Goal: Task Accomplishment & Management: Manage account settings

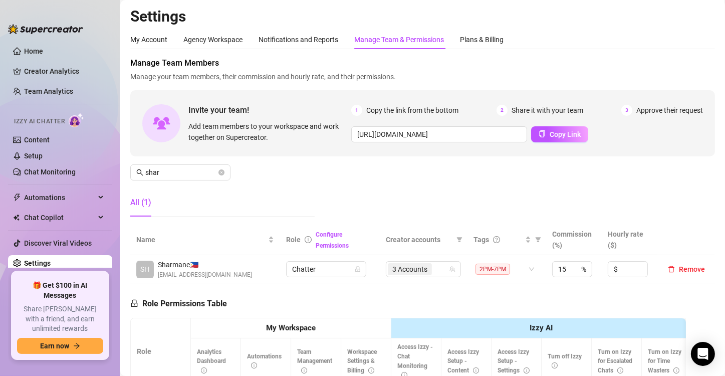
scroll to position [150, 0]
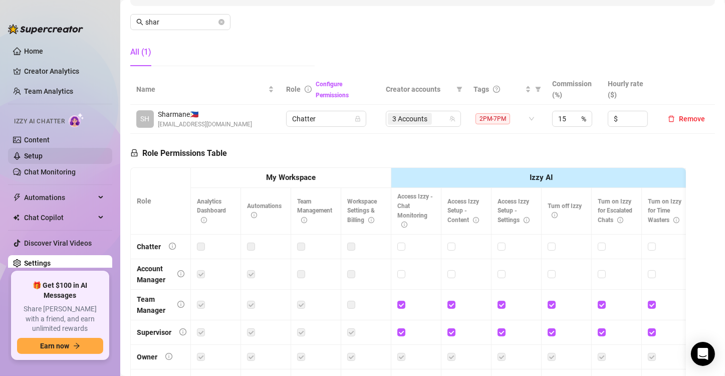
click at [33, 154] on link "Setup" at bounding box center [33, 156] width 19 height 8
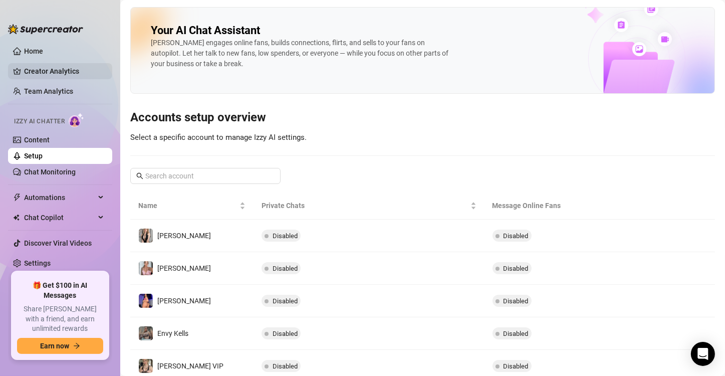
click at [40, 67] on link "Creator Analytics" at bounding box center [64, 71] width 80 height 16
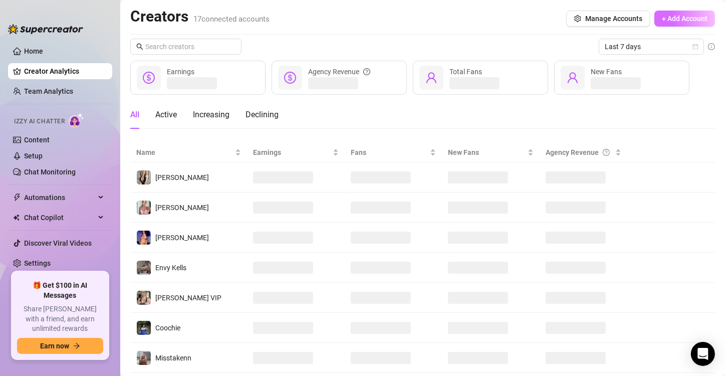
click at [677, 11] on button "+ Add Account" at bounding box center [685, 19] width 61 height 16
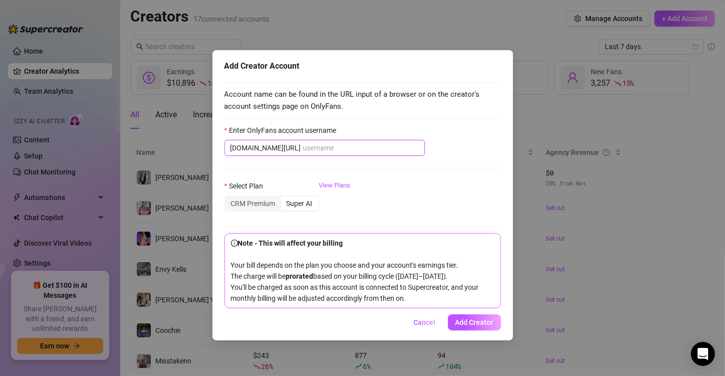
click at [315, 147] on input "Enter OnlyFans account username" at bounding box center [361, 147] width 116 height 11
click at [271, 203] on div "CRM Premium" at bounding box center [254, 204] width 56 height 14
click at [228, 198] on input "CRM Premium" at bounding box center [228, 198] width 0 height 0
click at [449, 184] on div "Select Plan CRM Premium Super AI View Plans" at bounding box center [363, 200] width 277 height 40
click at [346, 147] on input "Enter OnlyFans account username" at bounding box center [361, 147] width 116 height 11
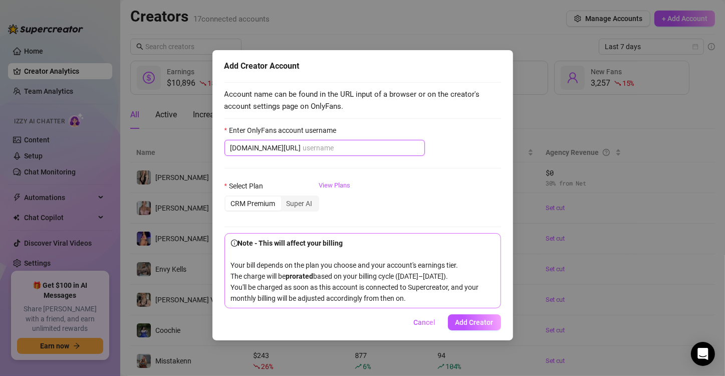
click at [345, 144] on input "Enter OnlyFans account username" at bounding box center [361, 147] width 116 height 11
paste input "[PERSON_NAME]"
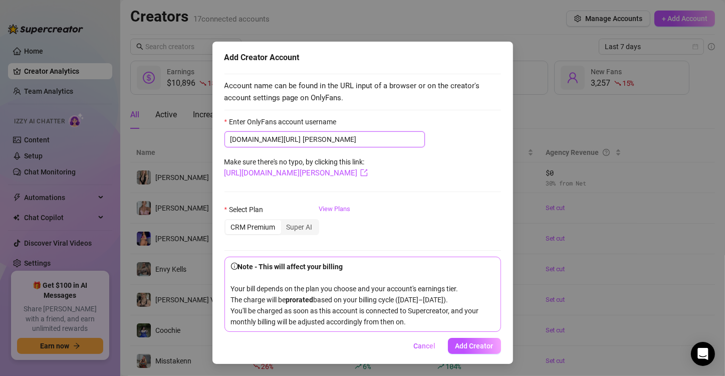
scroll to position [18, 0]
type input "[PERSON_NAME]"
click at [476, 348] on span "Add Creator" at bounding box center [475, 346] width 38 height 8
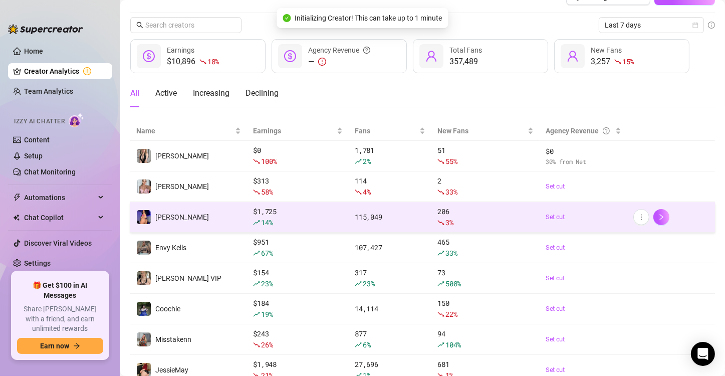
scroll to position [0, 0]
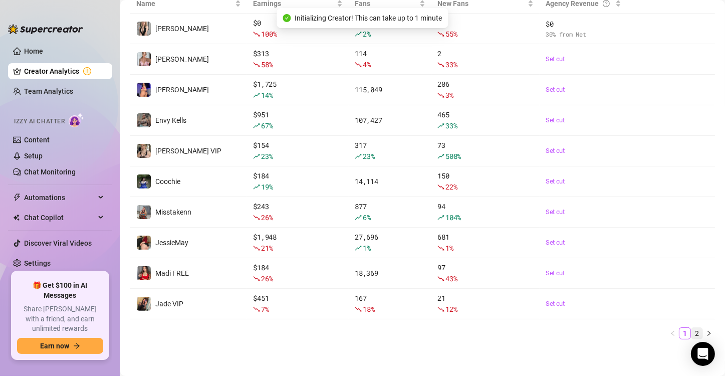
click at [692, 331] on link "2" at bounding box center [697, 333] width 11 height 11
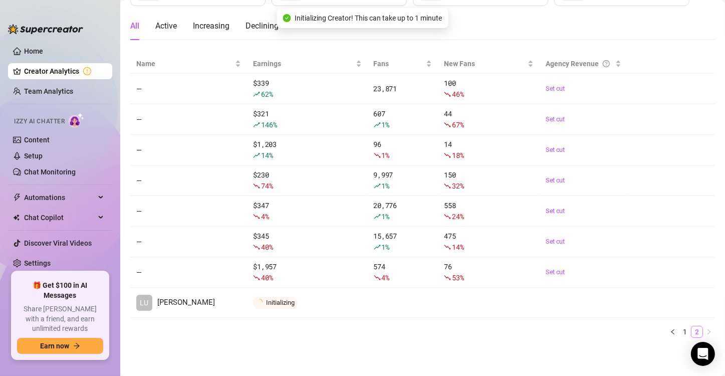
scroll to position [88, 0]
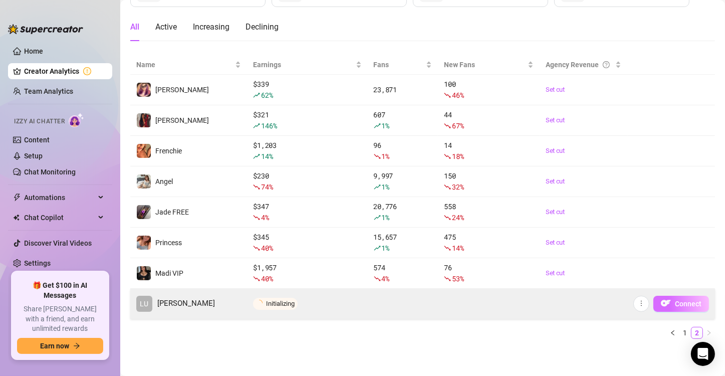
click at [679, 306] on span "Connect" at bounding box center [688, 304] width 27 height 8
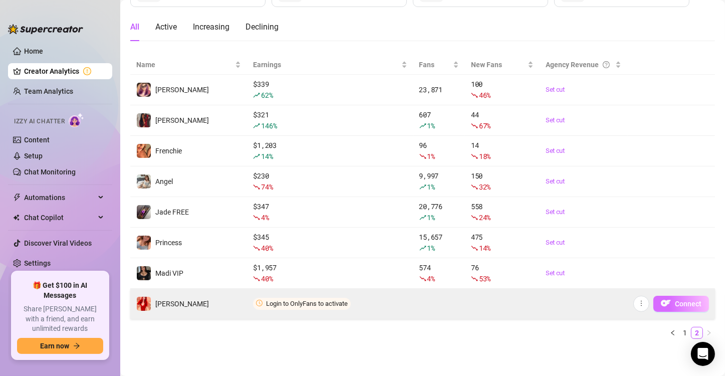
click at [665, 305] on button "Connect" at bounding box center [682, 304] width 56 height 16
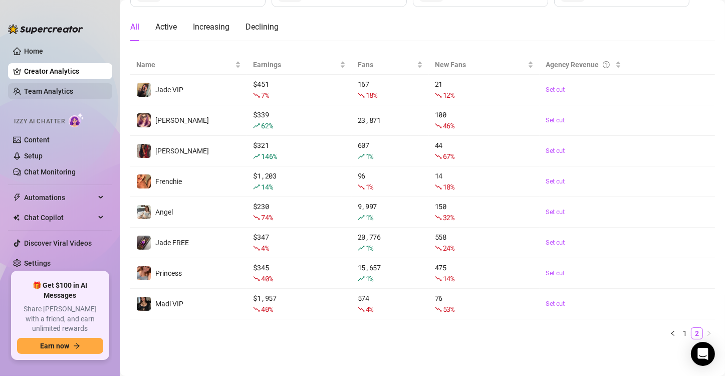
click at [50, 90] on link "Team Analytics" at bounding box center [48, 91] width 49 height 8
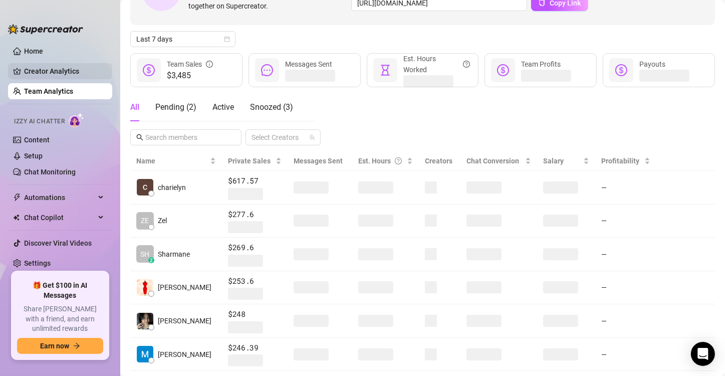
click at [56, 68] on link "Creator Analytics" at bounding box center [64, 71] width 80 height 16
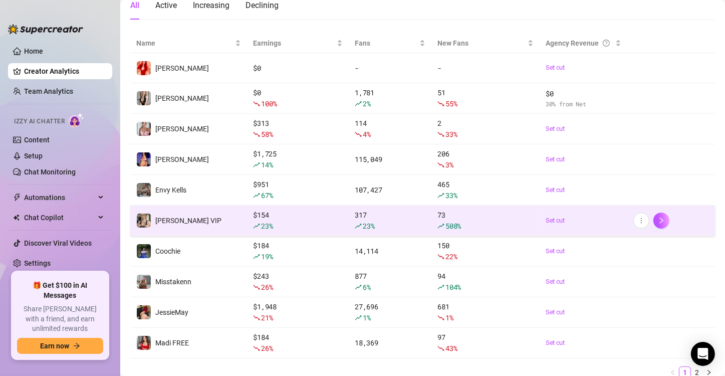
scroll to position [48, 0]
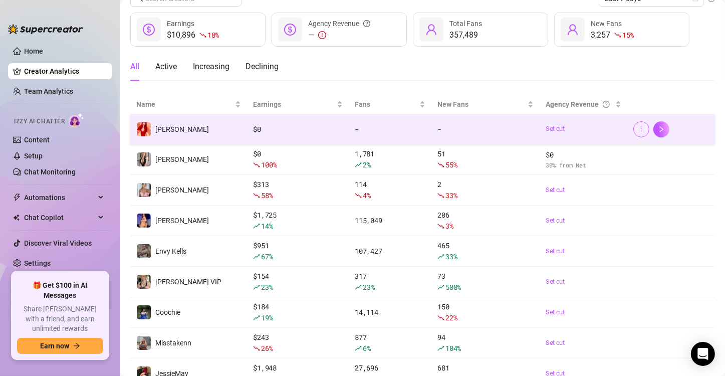
click at [634, 128] on button "button" at bounding box center [642, 129] width 16 height 16
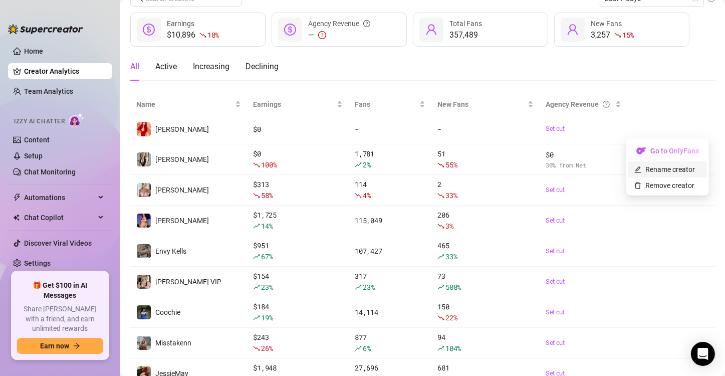
click at [642, 170] on link "Rename creator" at bounding box center [665, 169] width 61 height 8
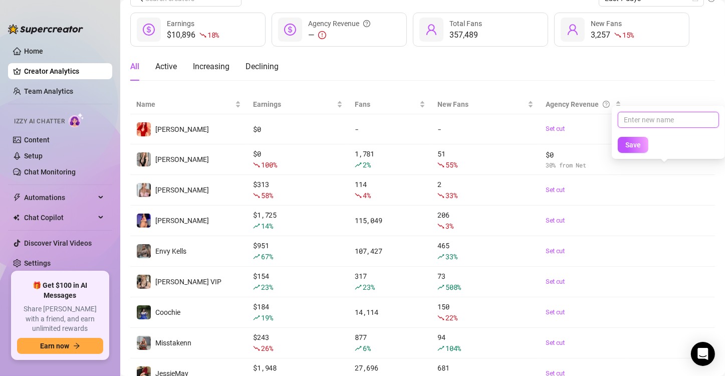
click at [635, 121] on input "text" at bounding box center [668, 120] width 101 height 16
type input "[PERSON_NAME]"
click at [639, 144] on span "Save" at bounding box center [634, 145] width 16 height 8
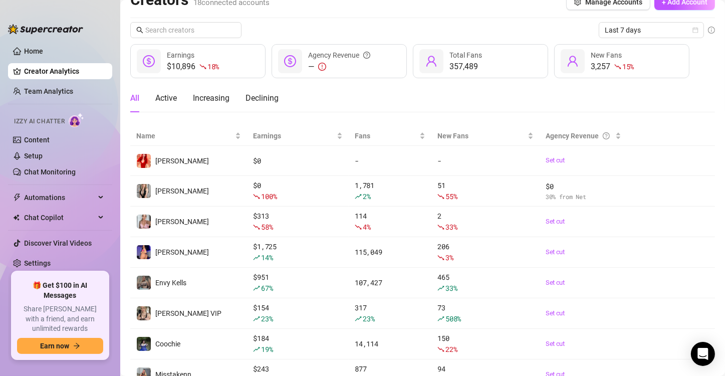
scroll to position [0, 0]
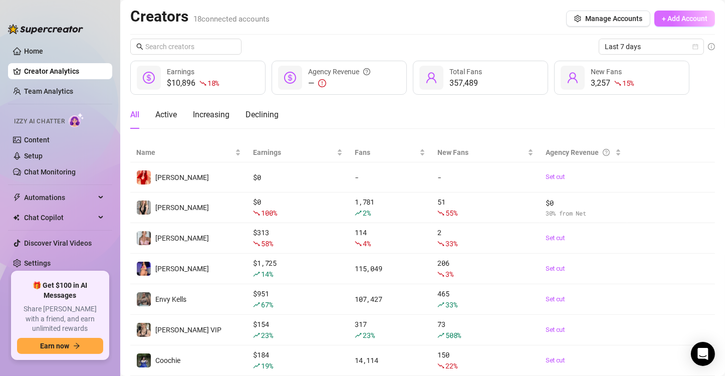
click at [665, 15] on button "+ Add Account" at bounding box center [685, 19] width 61 height 16
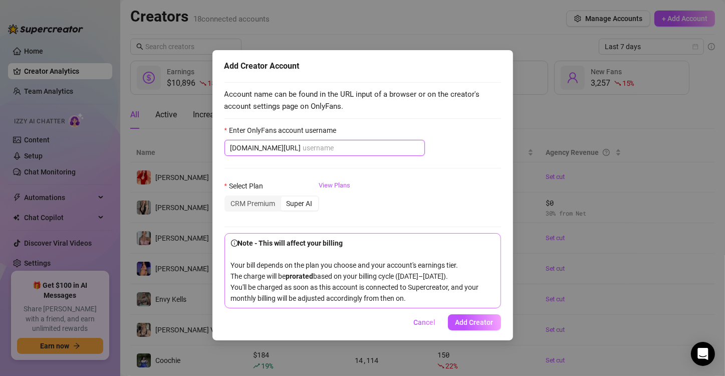
click at [303, 146] on input "Enter OnlyFans account username" at bounding box center [361, 147] width 116 height 11
paste input "itsmollygracee"
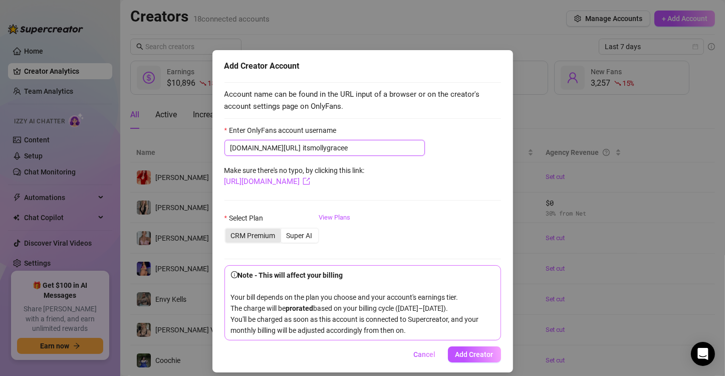
type input "itsmollygracee"
click at [260, 239] on div "CRM Premium" at bounding box center [254, 236] width 56 height 14
click at [228, 230] on input "CRM Premium" at bounding box center [228, 230] width 0 height 0
click at [322, 213] on link "View Plans" at bounding box center [335, 233] width 32 height 40
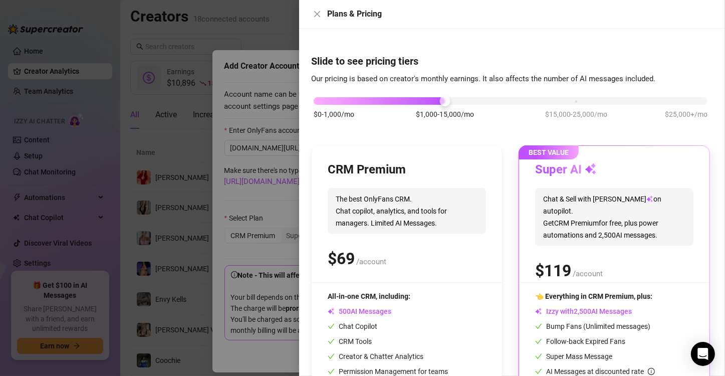
click at [319, 100] on div "$0-1,000/mo $1,000-15,000/mo $15,000-25,000/mo $25,000+/mo" at bounding box center [511, 98] width 394 height 6
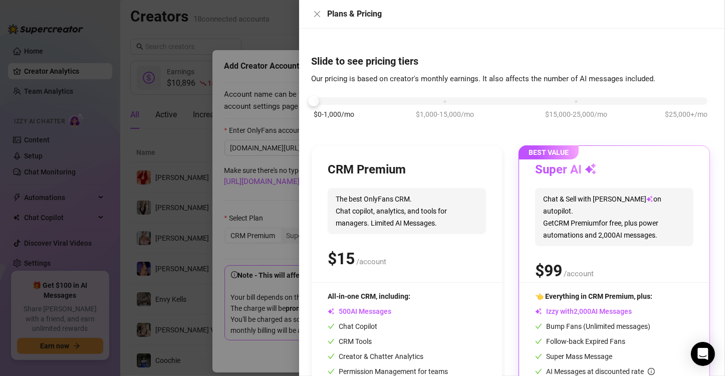
click at [361, 176] on h3 "CRM Premium" at bounding box center [367, 170] width 78 height 16
click at [364, 247] on div "$ /account" at bounding box center [407, 258] width 158 height 25
click at [396, 309] on div "AI Messages" at bounding box center [388, 311] width 120 height 11
click at [321, 12] on icon "close" at bounding box center [317, 14] width 8 height 8
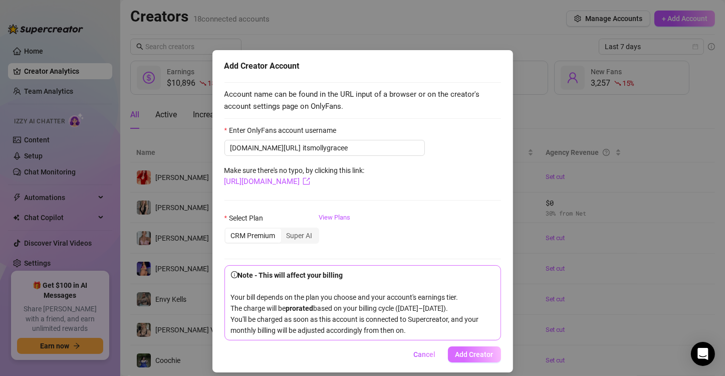
click at [465, 358] on span "Add Creator" at bounding box center [475, 354] width 38 height 8
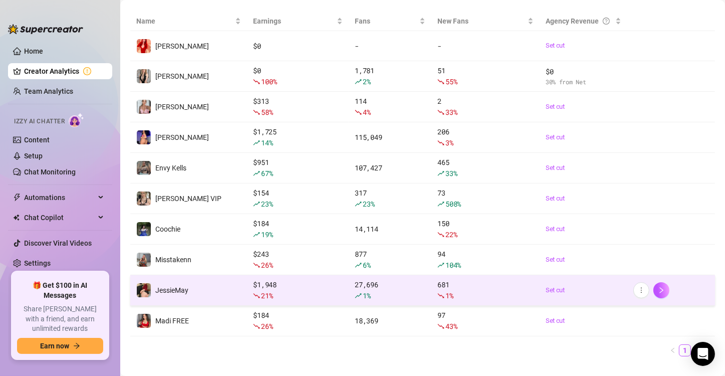
scroll to position [148, 0]
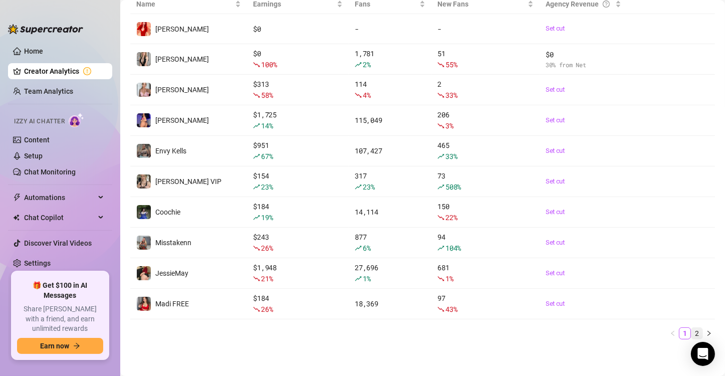
click at [692, 333] on link "2" at bounding box center [697, 333] width 11 height 11
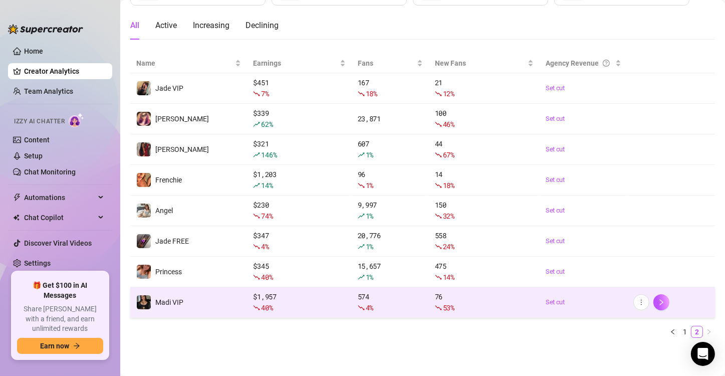
scroll to position [118, 0]
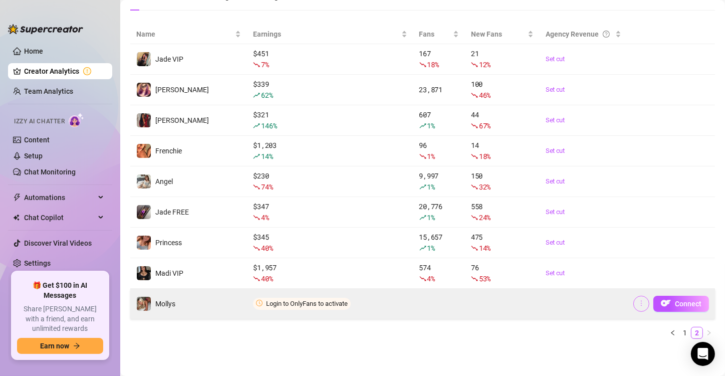
click at [638, 304] on icon "more" at bounding box center [641, 303] width 7 height 7
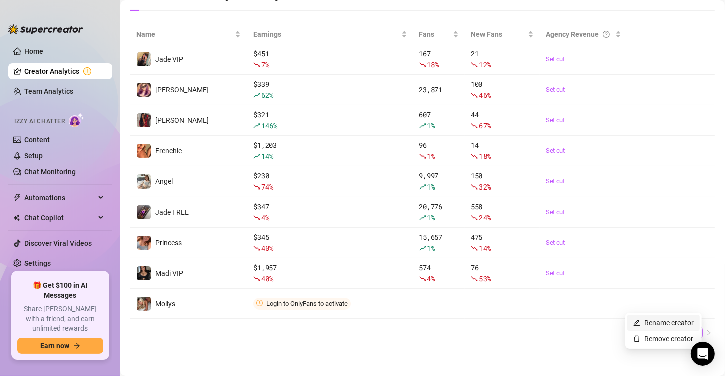
click at [645, 323] on link "Rename creator" at bounding box center [664, 323] width 61 height 8
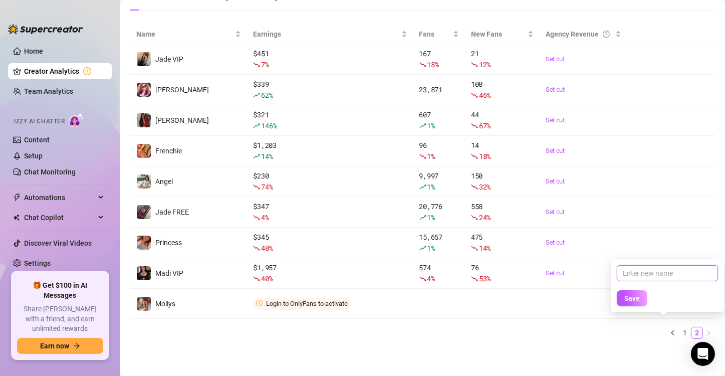
click at [632, 276] on input "text" at bounding box center [667, 273] width 101 height 16
type input "Moly VIP"
click at [637, 301] on span "Save" at bounding box center [633, 298] width 16 height 8
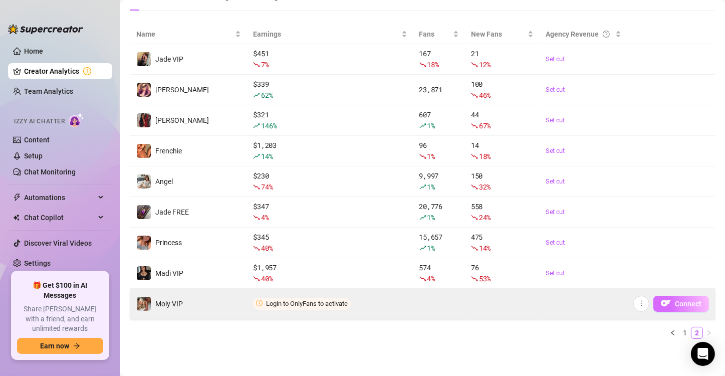
click at [661, 303] on img "button" at bounding box center [666, 303] width 10 height 10
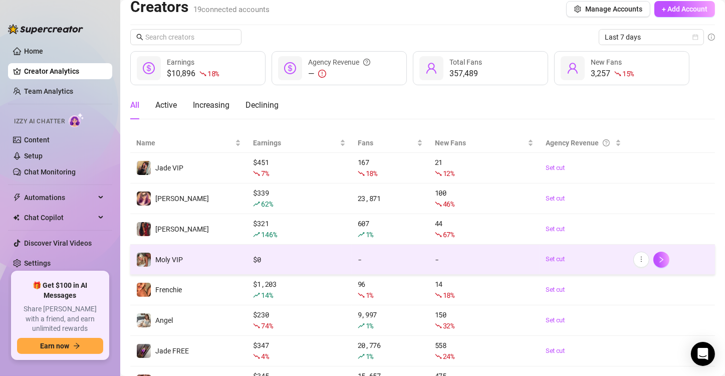
scroll to position [0, 0]
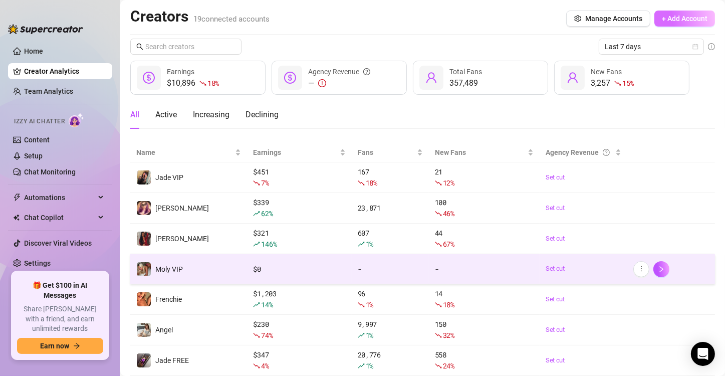
click at [676, 21] on span "+ Add Account" at bounding box center [685, 19] width 46 height 8
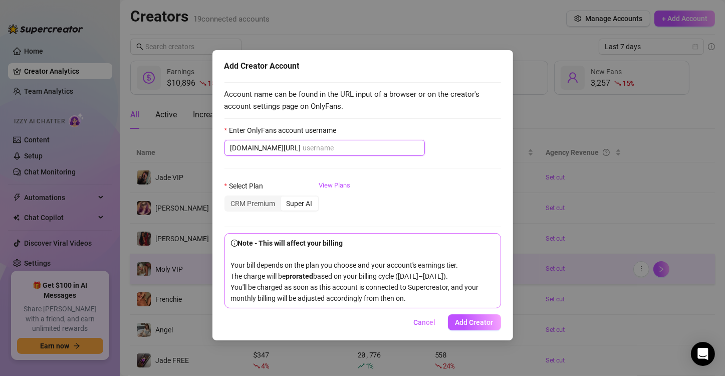
click at [335, 144] on input "Enter OnlyFans account username" at bounding box center [361, 147] width 116 height 11
paste input "mollygracee_2"
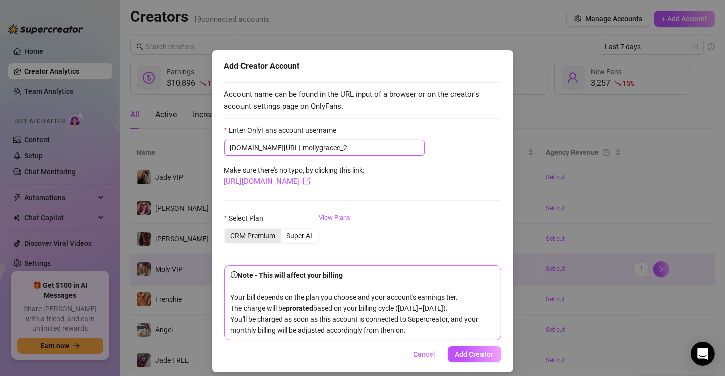
type input "mollygracee_2"
click at [260, 241] on div "CRM Premium" at bounding box center [254, 236] width 56 height 14
click at [228, 230] on input "CRM Premium" at bounding box center [228, 230] width 0 height 0
click at [467, 358] on span "Add Creator" at bounding box center [475, 354] width 38 height 8
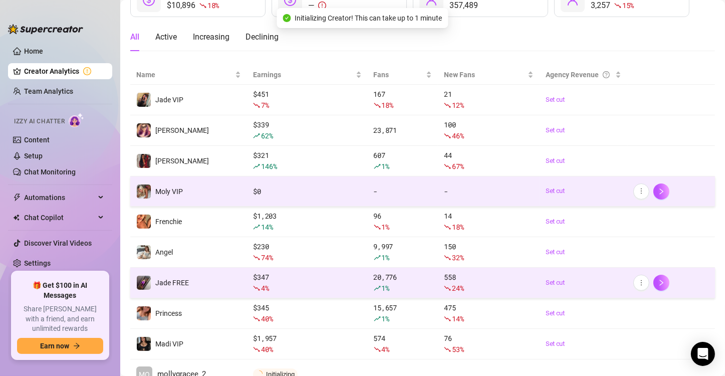
scroll to position [148, 0]
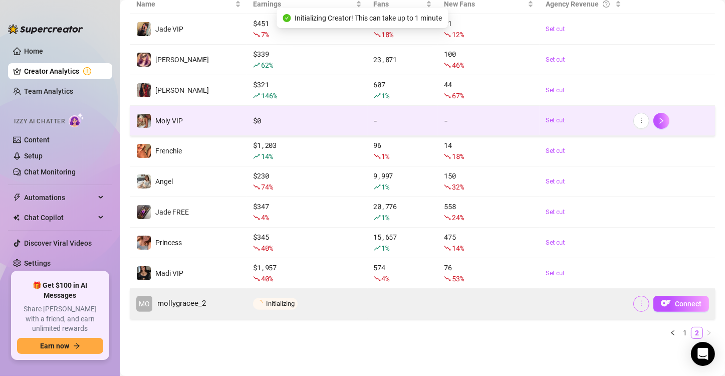
click at [638, 301] on icon "more" at bounding box center [641, 303] width 7 height 7
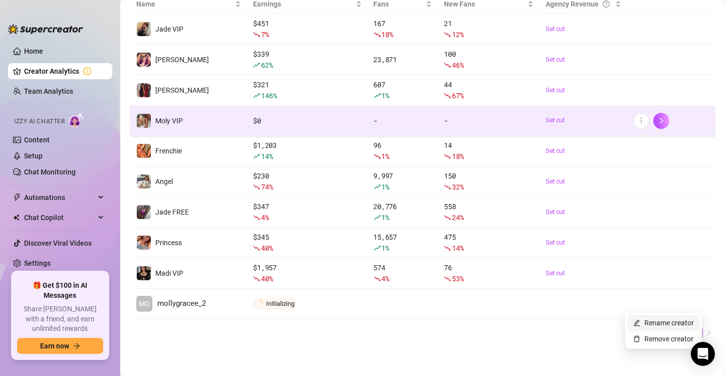
click at [636, 322] on link "Rename creator" at bounding box center [664, 323] width 61 height 8
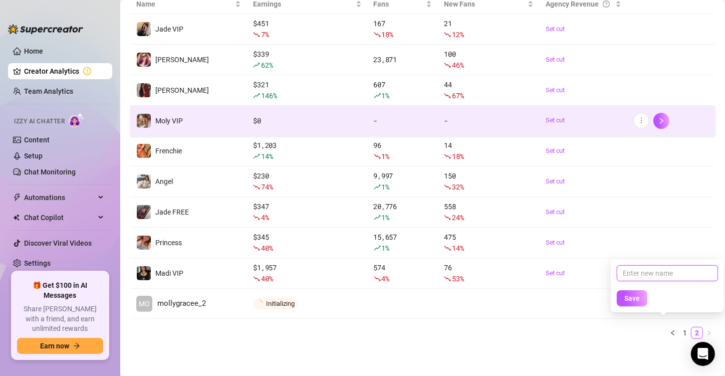
click at [635, 275] on input "text" at bounding box center [667, 273] width 101 height 16
type input "[PERSON_NAME]"
click at [630, 299] on span "Save" at bounding box center [633, 298] width 16 height 8
click at [631, 296] on span "Save" at bounding box center [633, 298] width 16 height 8
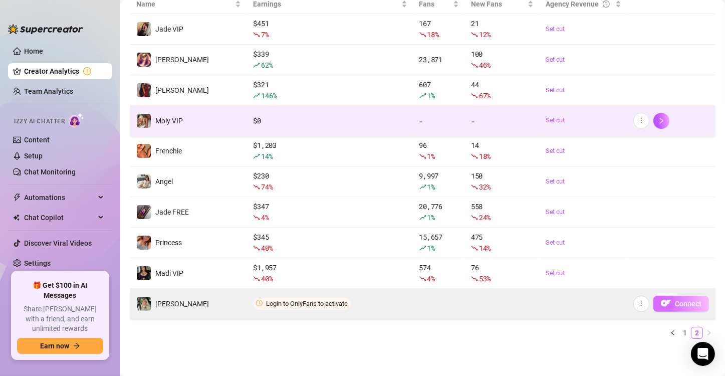
click at [663, 305] on img "button" at bounding box center [666, 303] width 10 height 10
click at [669, 307] on button "Connect" at bounding box center [682, 304] width 56 height 16
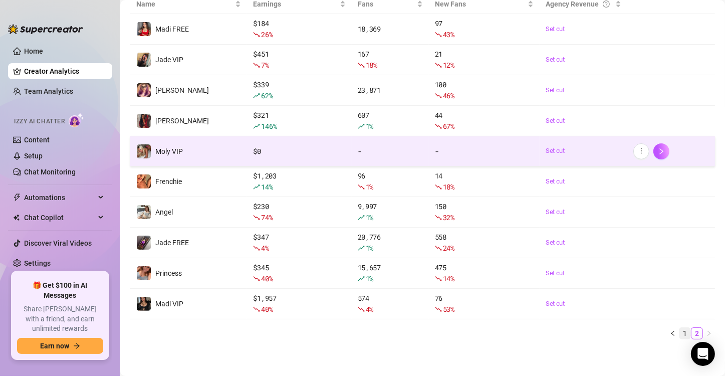
click at [680, 333] on link "1" at bounding box center [685, 333] width 11 height 11
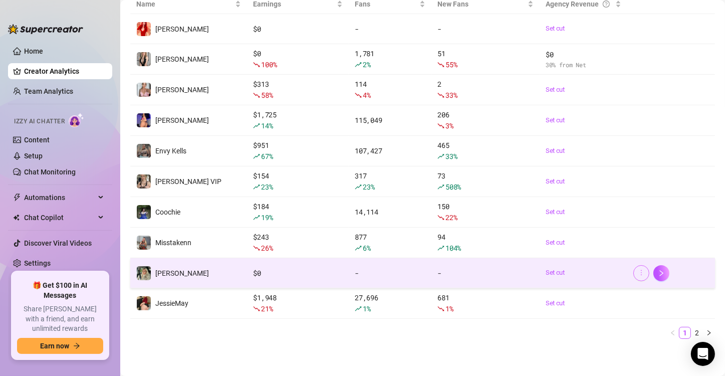
click at [638, 272] on icon "more" at bounding box center [641, 272] width 7 height 7
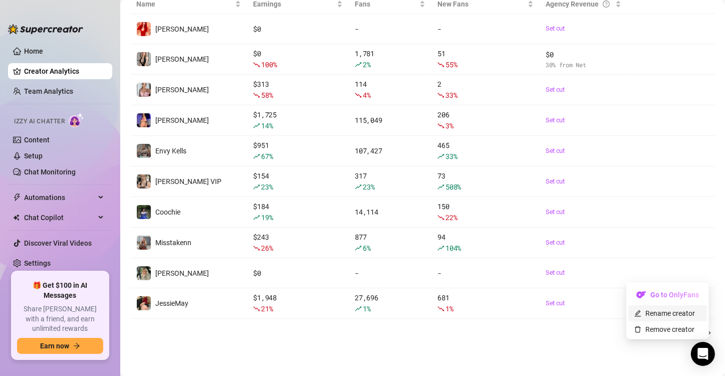
click at [649, 314] on link "Rename creator" at bounding box center [665, 313] width 61 height 8
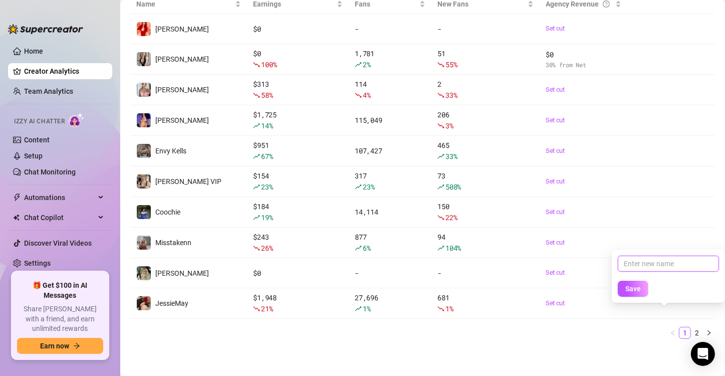
click at [647, 267] on input "text" at bounding box center [668, 264] width 101 height 16
type input "[PERSON_NAME]"
drag, startPoint x: 635, startPoint y: 292, endPoint x: 713, endPoint y: 316, distance: 81.3
click at [635, 291] on span "Save" at bounding box center [634, 289] width 16 height 8
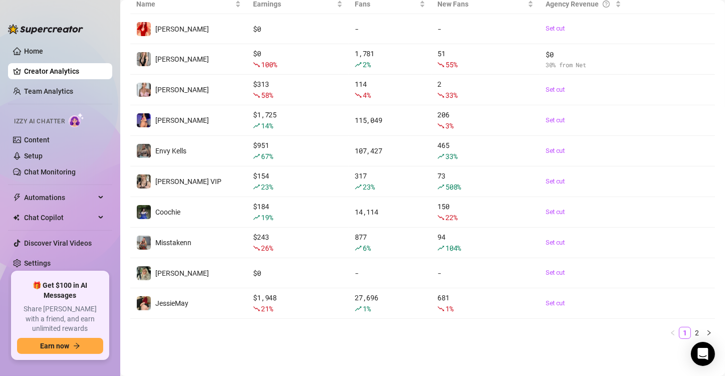
click at [173, 351] on main "Creators 20 connected accounts Manage Accounts + Add Account Last 7 days $10,89…" at bounding box center [422, 114] width 605 height 525
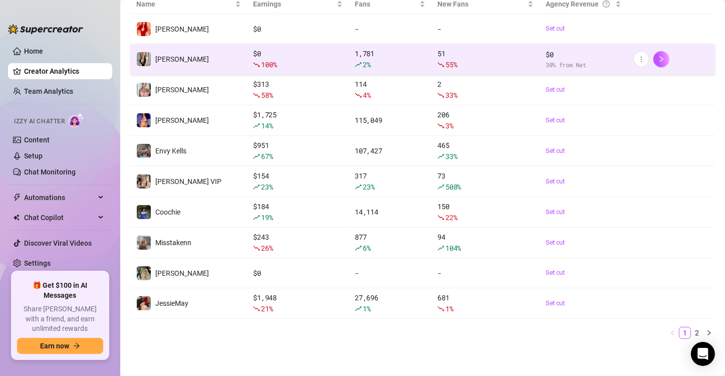
scroll to position [0, 0]
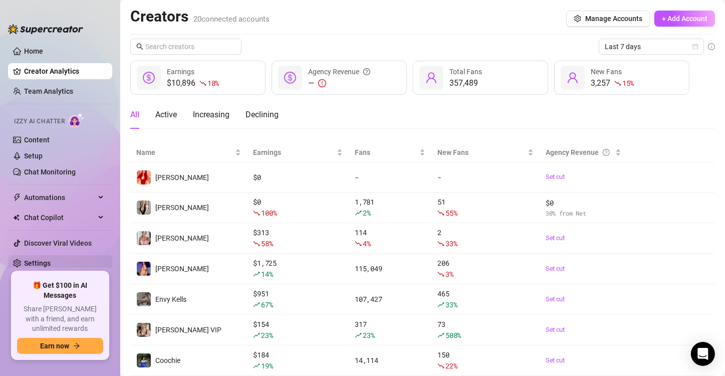
click at [51, 259] on link "Settings" at bounding box center [37, 263] width 27 height 8
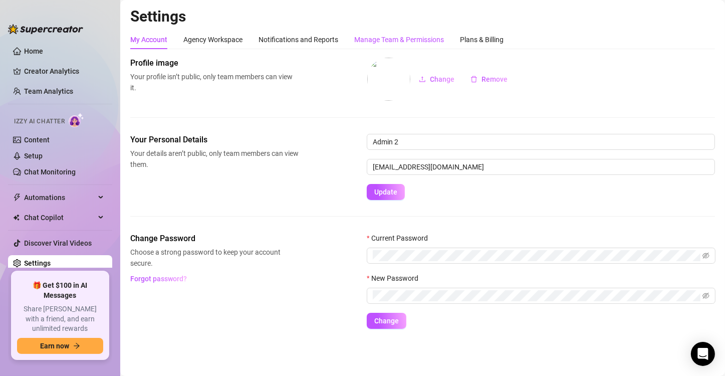
click at [378, 36] on div "Manage Team & Permissions" at bounding box center [399, 39] width 90 height 11
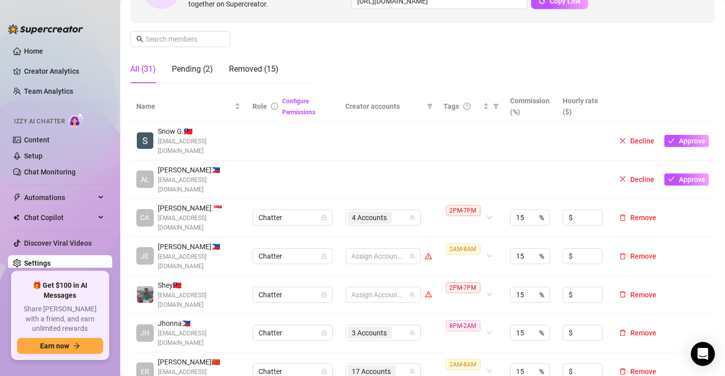
scroll to position [150, 0]
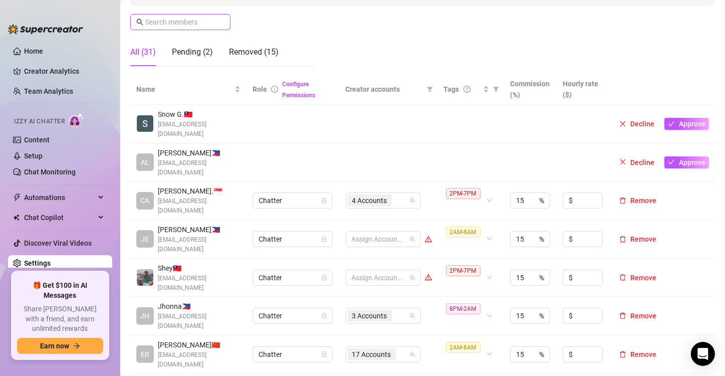
click at [186, 22] on input "text" at bounding box center [180, 22] width 71 height 11
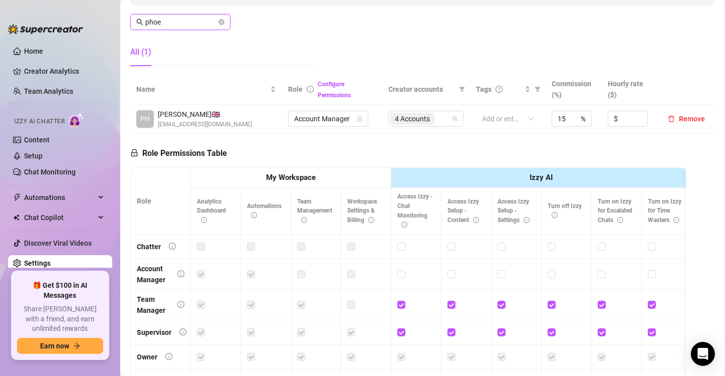
type input "phoe"
click at [435, 117] on div "4 Accounts" at bounding box center [421, 119] width 61 height 14
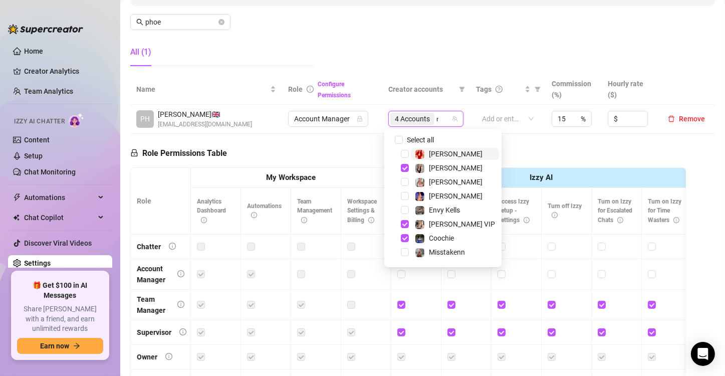
type input "mol"
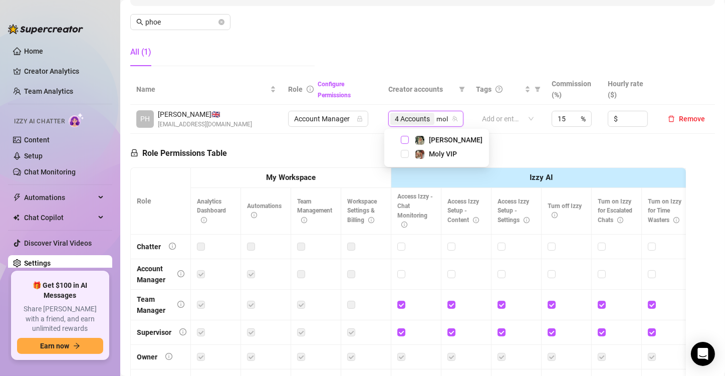
click at [407, 138] on span "Select tree node" at bounding box center [405, 140] width 8 height 8
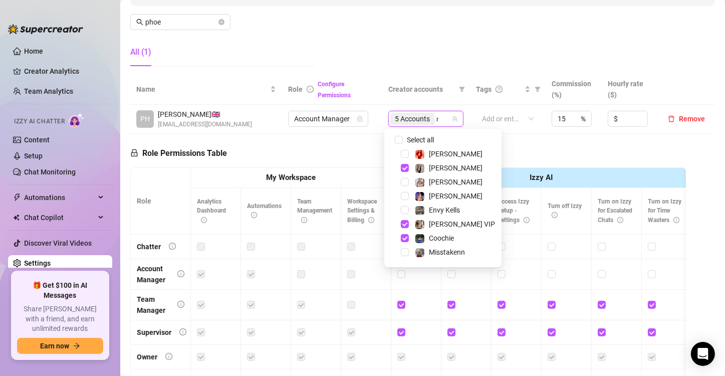
type input "mol"
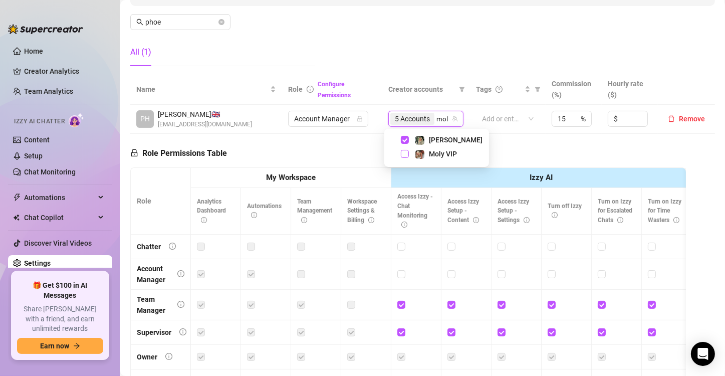
click at [403, 154] on span "Select tree node" at bounding box center [405, 154] width 8 height 8
type input "jade"
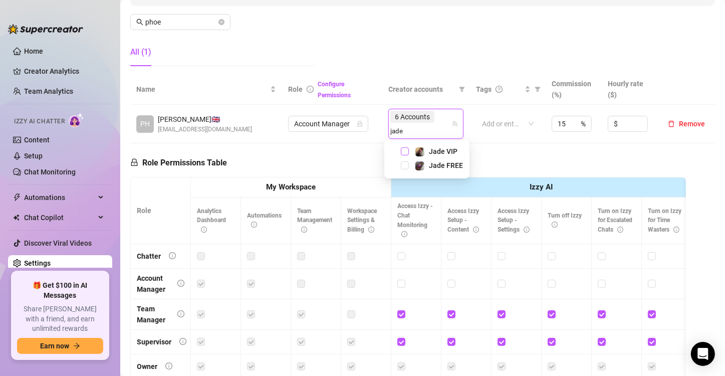
click at [405, 152] on span "Select tree node" at bounding box center [405, 151] width 8 height 8
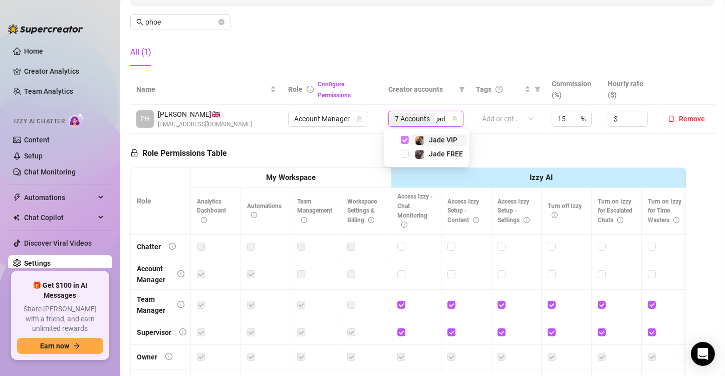
type input "jade"
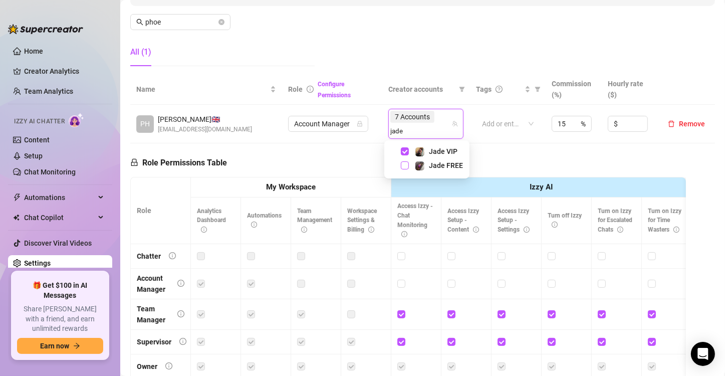
click at [405, 164] on span "Select tree node" at bounding box center [405, 165] width 8 height 8
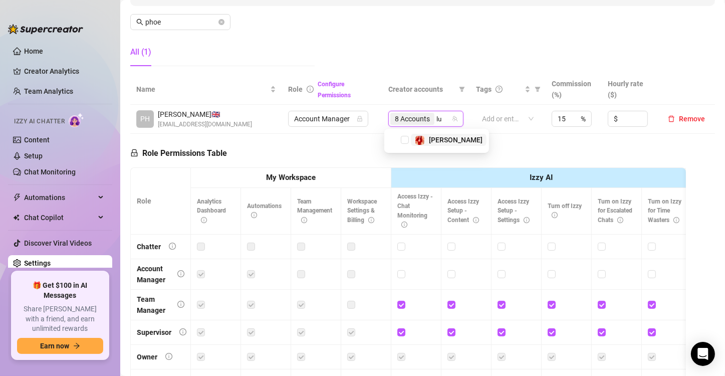
type input "luc"
click at [407, 140] on span "Select tree node" at bounding box center [405, 140] width 8 height 8
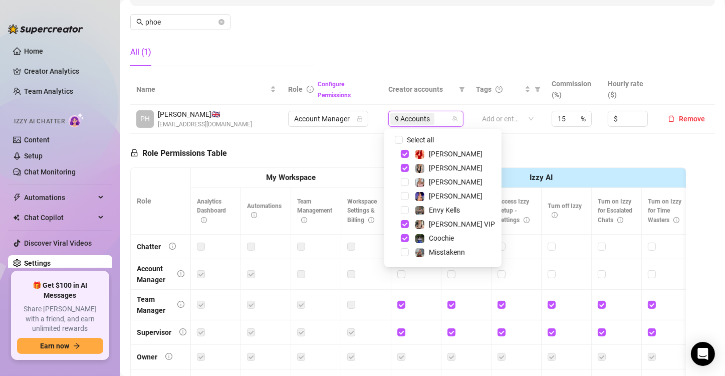
click at [350, 144] on div "Role Permissions Table Role My Workspace Izzy AI OnlyFans Side Menu OnlyFans Ch…" at bounding box center [408, 276] width 556 height 285
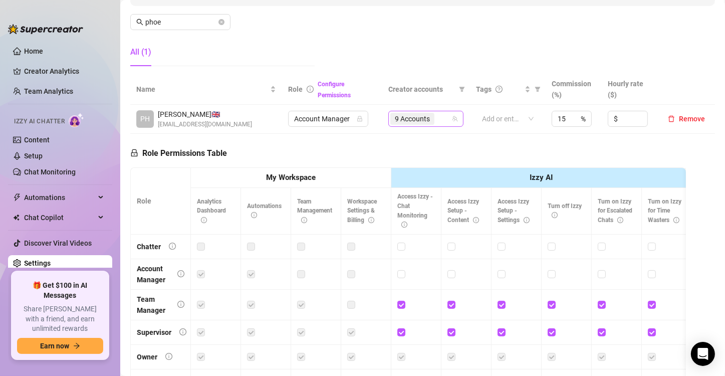
click at [441, 119] on div "9 Accounts" at bounding box center [421, 119] width 61 height 14
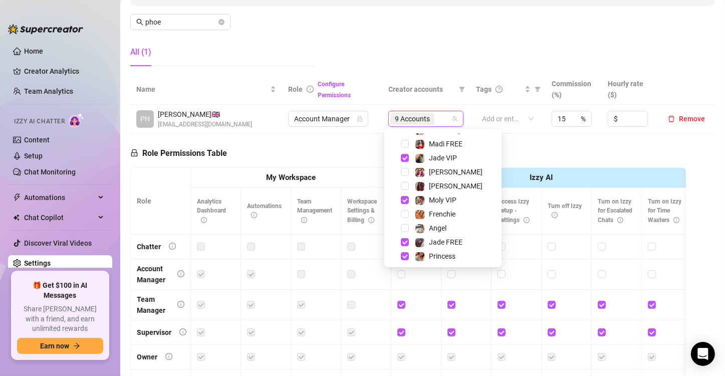
scroll to position [166, 0]
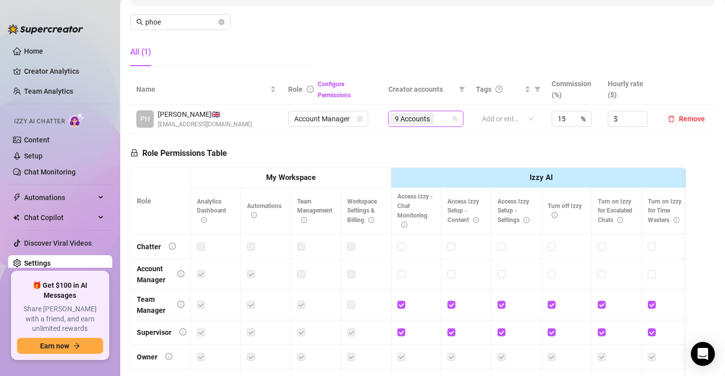
click at [501, 150] on div "Role Permissions Table Role My Workspace Izzy AI OnlyFans Side Menu OnlyFans Ch…" at bounding box center [408, 276] width 556 height 285
click at [438, 120] on div "9 Accounts" at bounding box center [421, 119] width 61 height 14
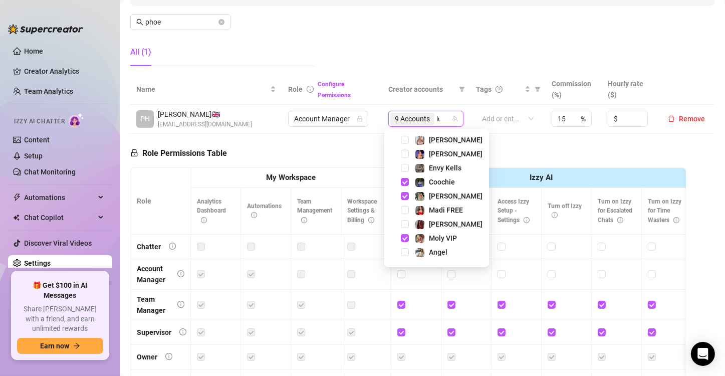
scroll to position [0, 0]
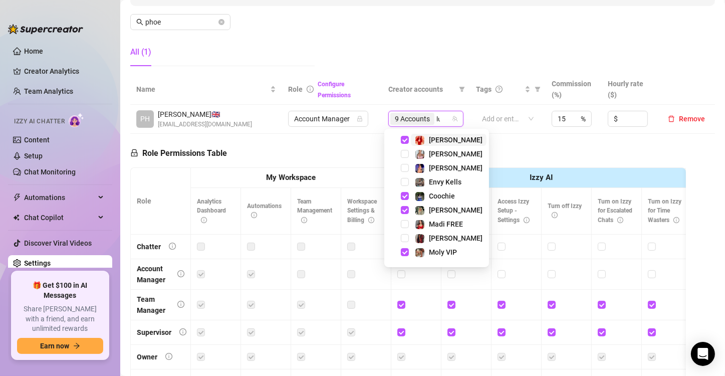
type input "luc"
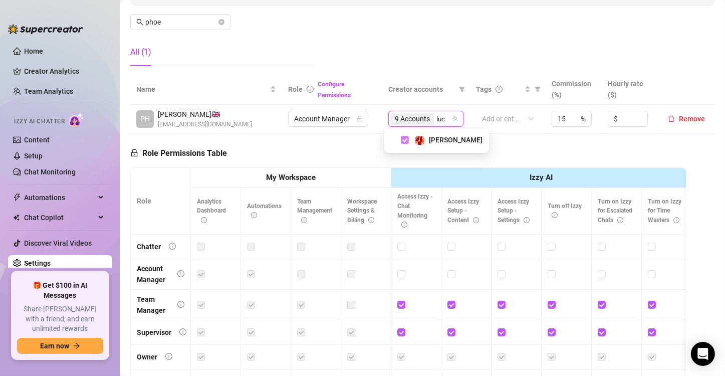
click at [404, 138] on span "Select tree node" at bounding box center [405, 140] width 8 height 8
click at [371, 138] on div "Role Permissions Table Role My Workspace Izzy AI OnlyFans Side Menu OnlyFans Ch…" at bounding box center [408, 276] width 556 height 285
click at [22, 14] on div at bounding box center [45, 24] width 75 height 30
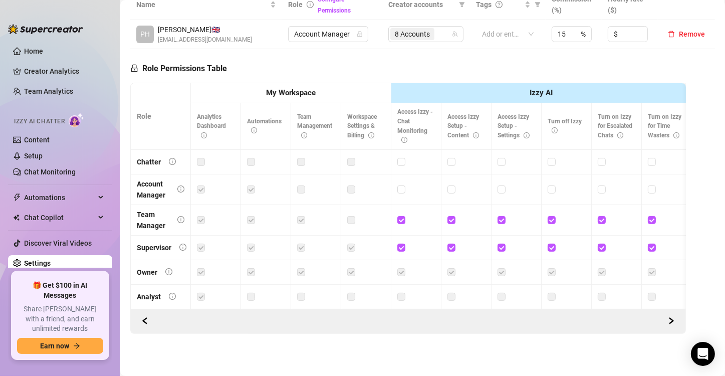
scroll to position [242, 0]
click at [48, 71] on link "Creator Analytics" at bounding box center [64, 71] width 80 height 16
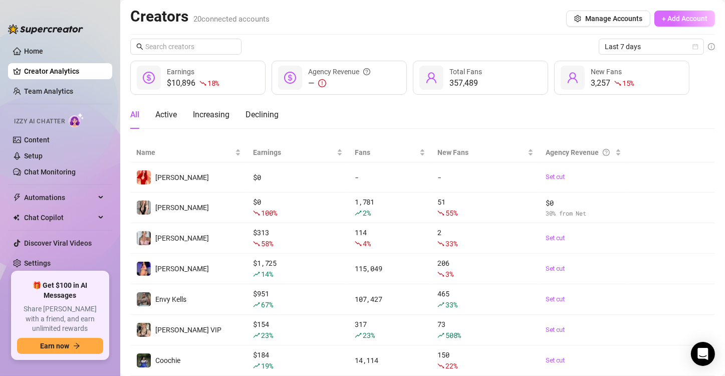
click at [681, 11] on button "+ Add Account" at bounding box center [685, 19] width 61 height 16
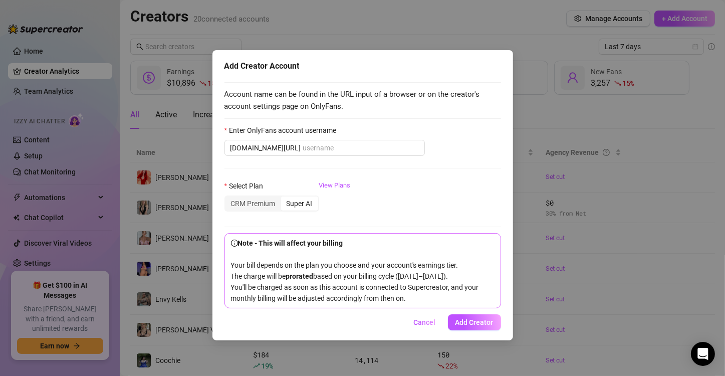
click at [332, 137] on div "Enter OnlyFans account username" at bounding box center [363, 132] width 277 height 15
click at [325, 152] on input "Enter OnlyFans account username" at bounding box center [361, 147] width 116 height 11
paste input "milkheavens"
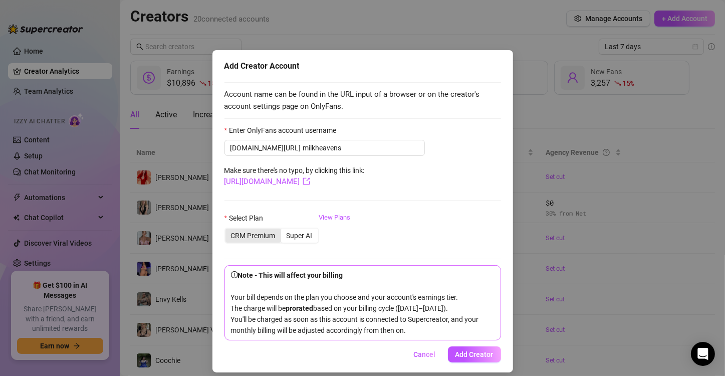
click at [266, 236] on div "CRM Premium" at bounding box center [254, 236] width 56 height 14
click at [228, 230] on input "CRM Premium" at bounding box center [228, 230] width 0 height 0
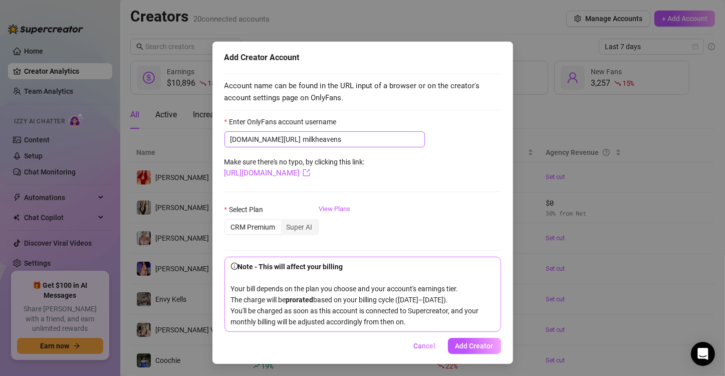
click at [347, 131] on span "[DOMAIN_NAME][URL] milkheavens" at bounding box center [325, 139] width 201 height 16
click at [303, 134] on input "milkheavens" at bounding box center [361, 139] width 116 height 11
drag, startPoint x: 312, startPoint y: 128, endPoint x: 222, endPoint y: 123, distance: 90.4
click at [225, 131] on span "[DOMAIN_NAME][URL] milkheavens" at bounding box center [325, 139] width 201 height 16
paste input "text"
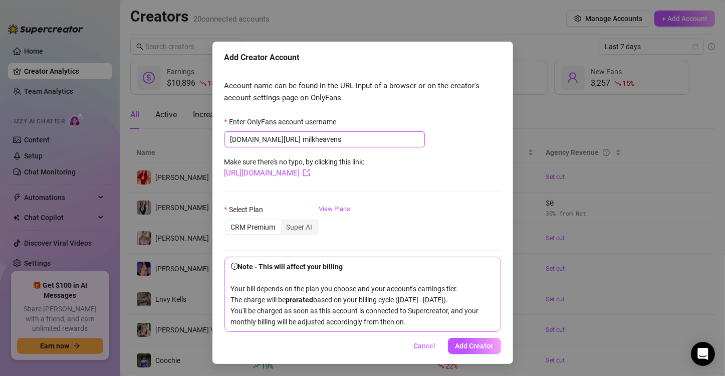
type input "milkheavens"
click at [253, 221] on div "CRM Premium" at bounding box center [254, 227] width 56 height 14
click at [228, 222] on input "CRM Premium" at bounding box center [228, 222] width 0 height 0
click at [473, 351] on button "Add Creator" at bounding box center [474, 346] width 53 height 16
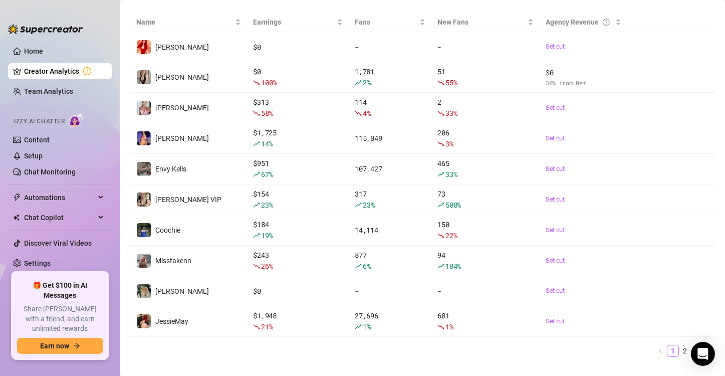
scroll to position [148, 0]
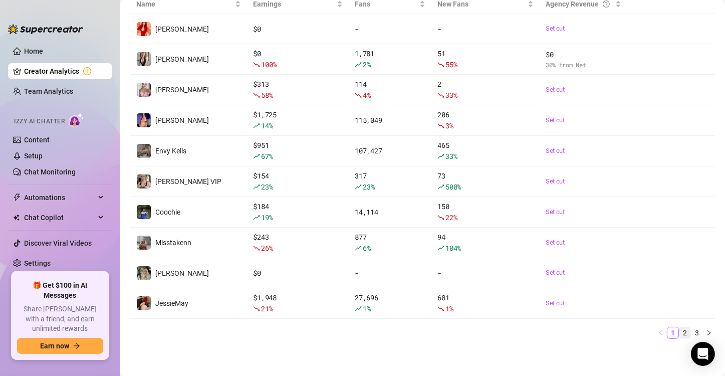
click at [680, 333] on link "2" at bounding box center [685, 332] width 11 height 11
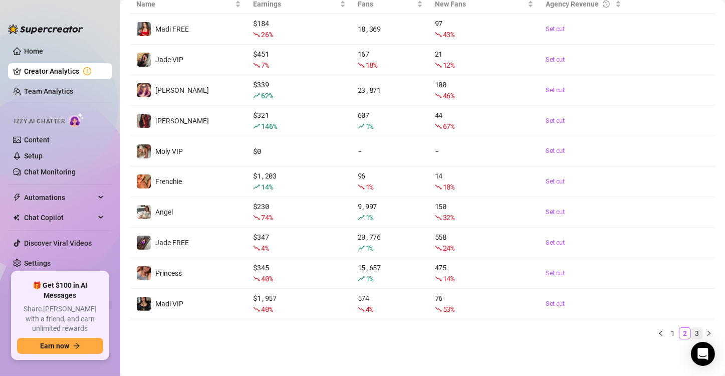
click at [694, 330] on link "3" at bounding box center [697, 333] width 11 height 11
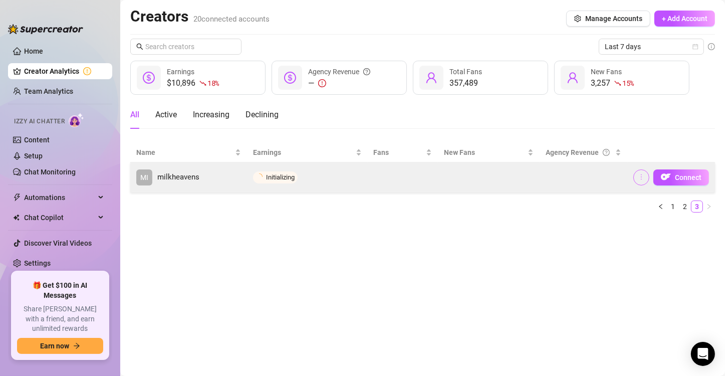
click at [641, 179] on icon "more" at bounding box center [641, 177] width 1 height 6
click at [641, 176] on icon "more" at bounding box center [641, 176] width 7 height 7
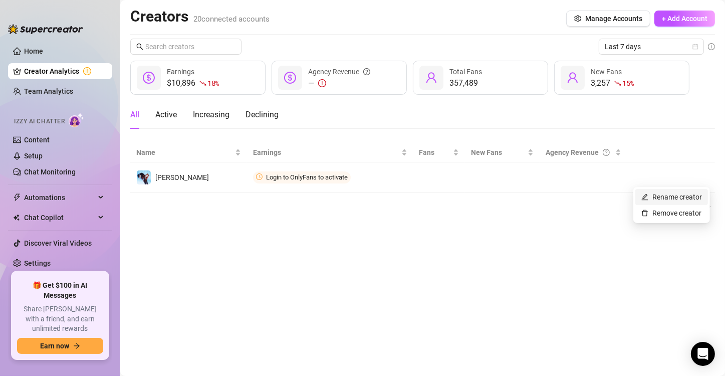
click at [653, 197] on link "Rename creator" at bounding box center [672, 197] width 61 height 8
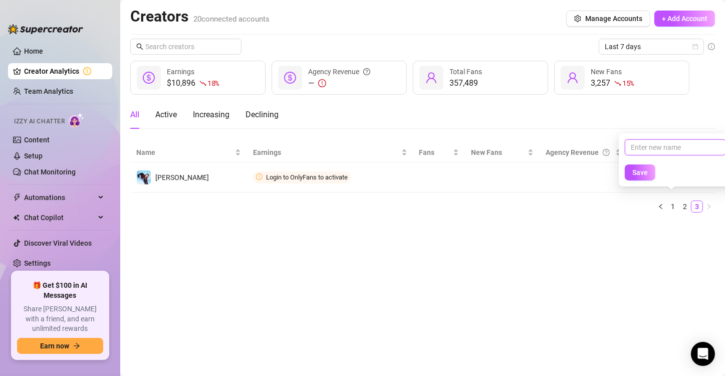
click at [650, 147] on input "text" at bounding box center [675, 147] width 101 height 16
type input "[PERSON_NAME] VIP"
click at [651, 178] on button "Save" at bounding box center [640, 172] width 31 height 16
click at [638, 171] on span "Save" at bounding box center [641, 172] width 16 height 8
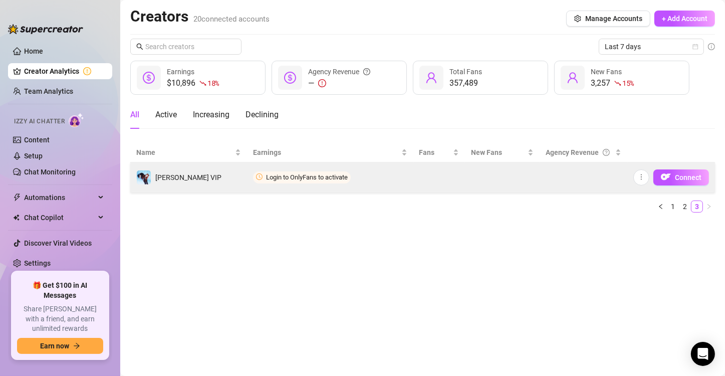
click at [682, 167] on td "Connect" at bounding box center [672, 177] width 88 height 30
click at [677, 176] on span "Connect" at bounding box center [688, 177] width 27 height 8
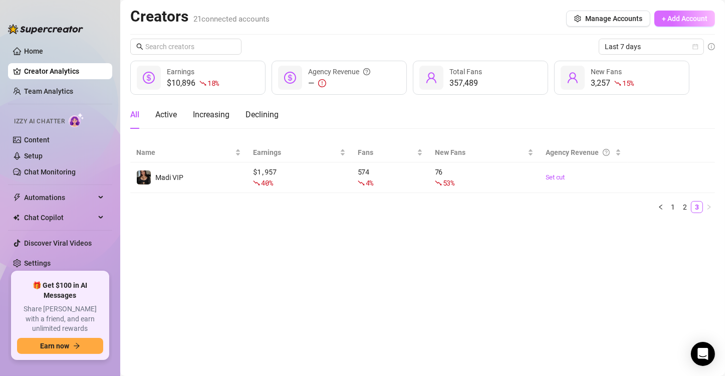
click at [678, 16] on span "+ Add Account" at bounding box center [685, 19] width 46 height 8
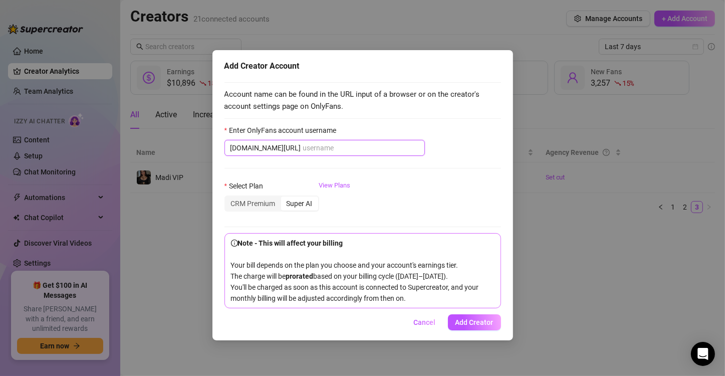
click at [325, 144] on input "Enter OnlyFans account username" at bounding box center [361, 147] width 116 height 11
paste input "milkheavens"
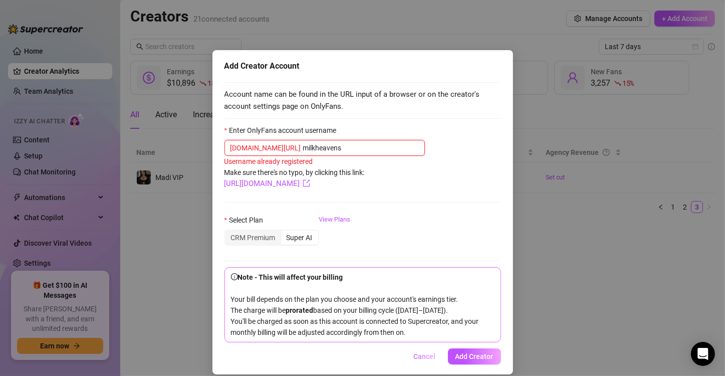
type input "milkheavens"
click at [425, 360] on span "Cancel" at bounding box center [425, 356] width 22 height 8
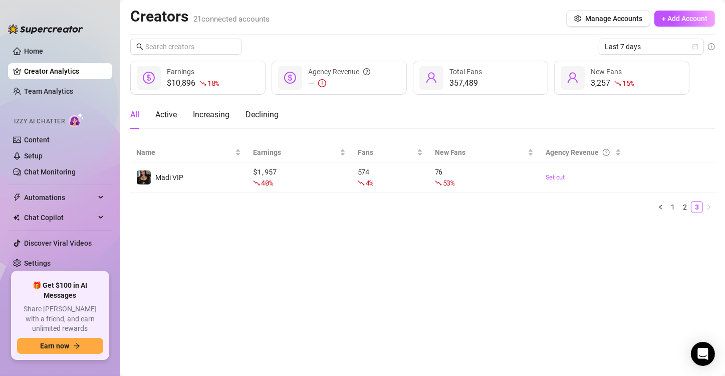
click at [514, 255] on main "Creators 21 connected accounts Manage Accounts + Add Account Last 7 days $10,89…" at bounding box center [422, 188] width 605 height 376
click at [687, 207] on link "2" at bounding box center [685, 207] width 11 height 11
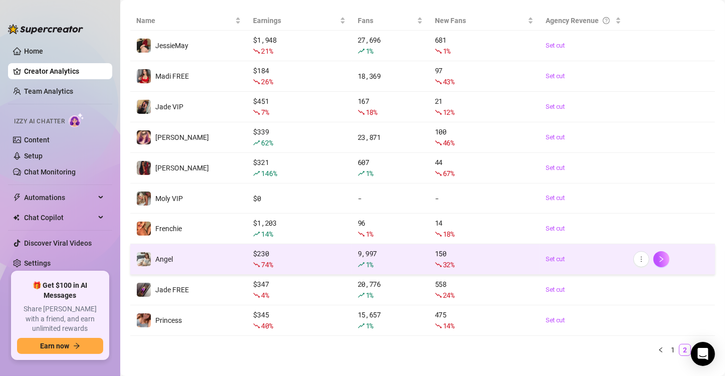
scroll to position [148, 0]
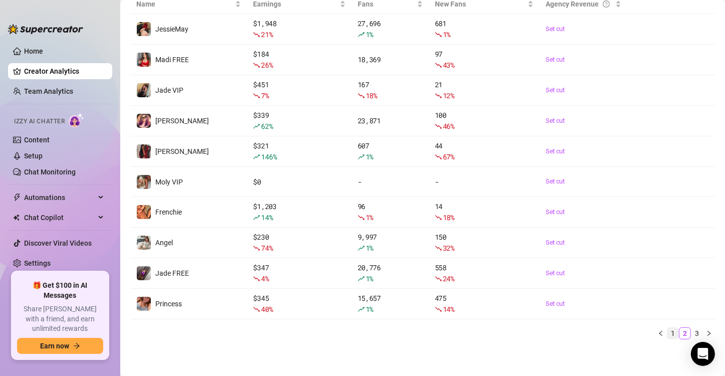
click at [668, 333] on link "1" at bounding box center [673, 333] width 11 height 11
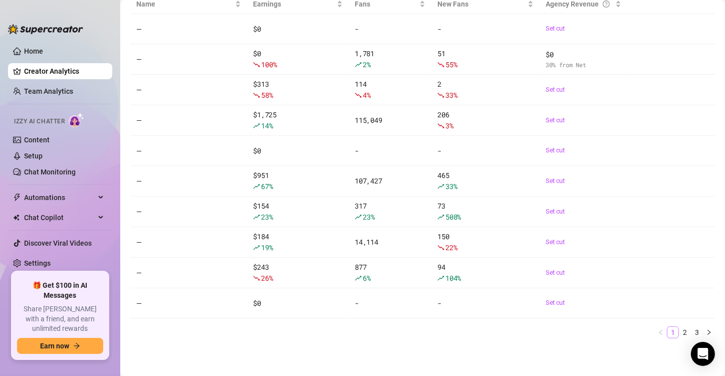
scroll to position [148, 0]
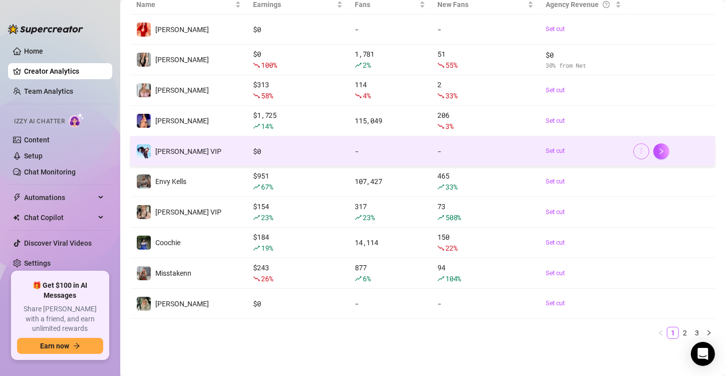
click at [641, 152] on icon "more" at bounding box center [641, 151] width 1 height 6
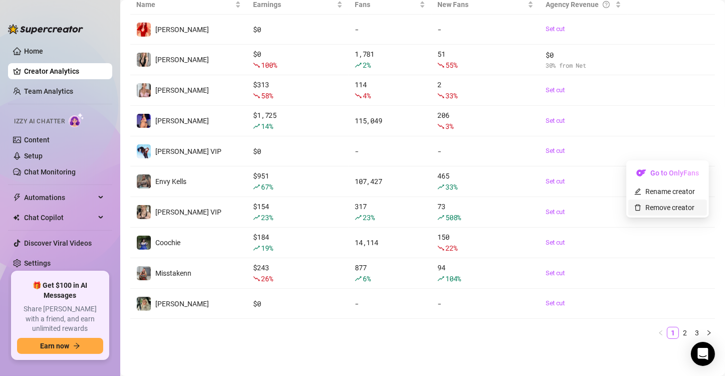
click at [643, 209] on link "Remove creator" at bounding box center [665, 208] width 60 height 8
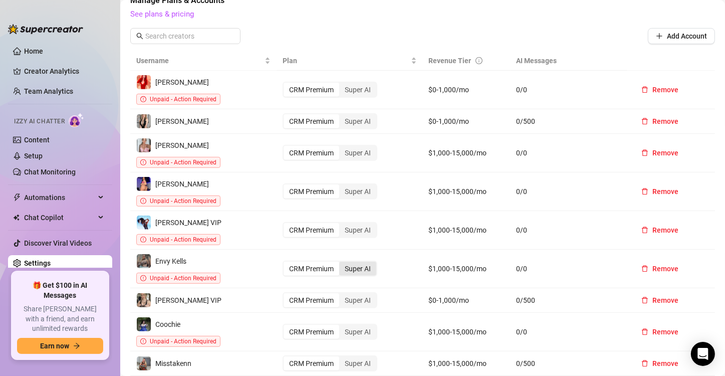
scroll to position [401, 0]
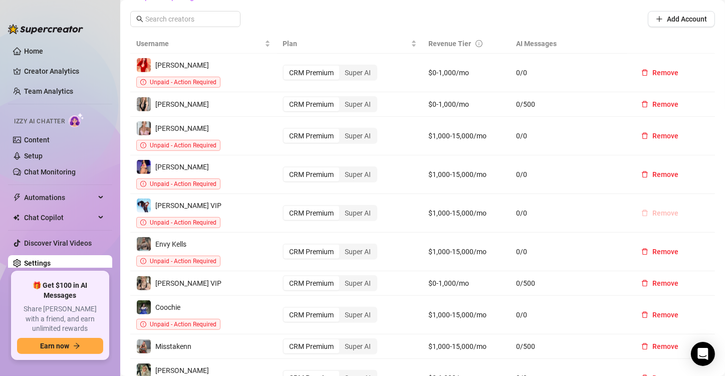
click at [644, 205] on button "Remove" at bounding box center [660, 213] width 53 height 16
click at [713, 146] on span "OK" at bounding box center [711, 146] width 10 height 8
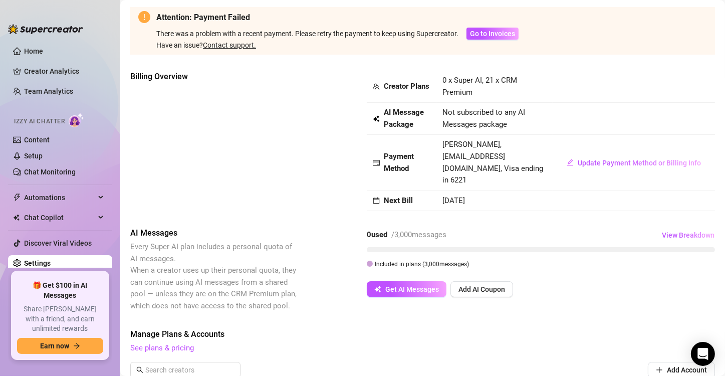
scroll to position [0, 0]
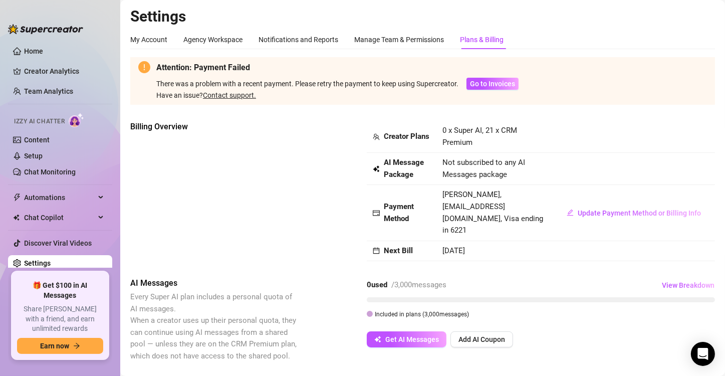
click at [218, 148] on div "Billing Overview" at bounding box center [214, 178] width 168 height 114
click at [663, 281] on span "View Breakdown" at bounding box center [688, 285] width 53 height 8
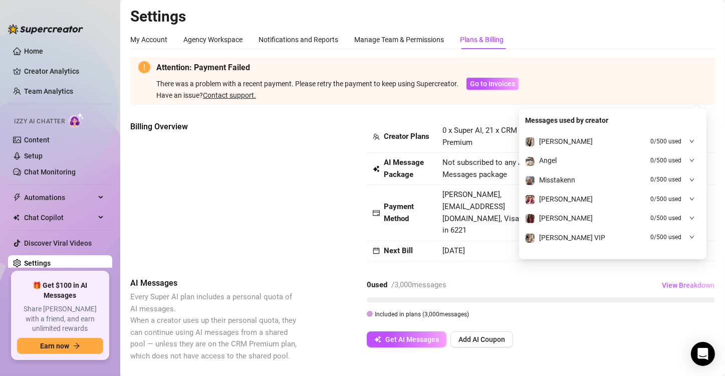
click at [228, 178] on div "Billing Overview" at bounding box center [214, 178] width 168 height 114
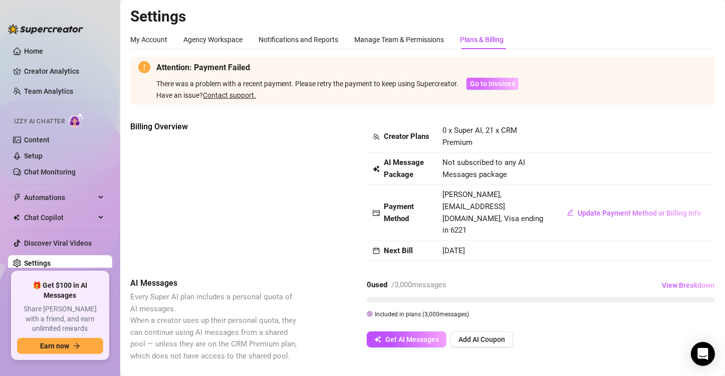
click at [499, 81] on span "Go to Invoices" at bounding box center [492, 84] width 45 height 8
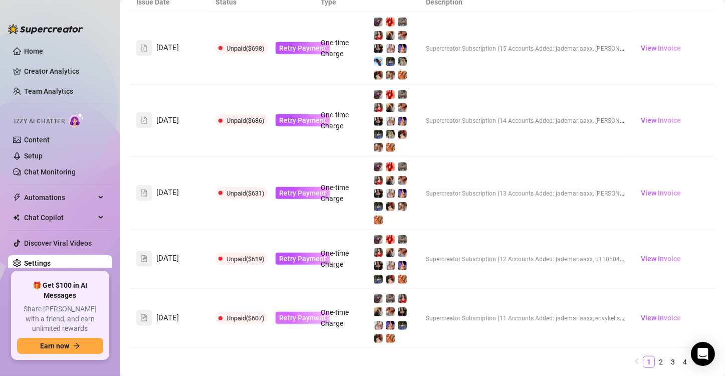
scroll to position [780, 0]
